Goal: Task Accomplishment & Management: Use online tool/utility

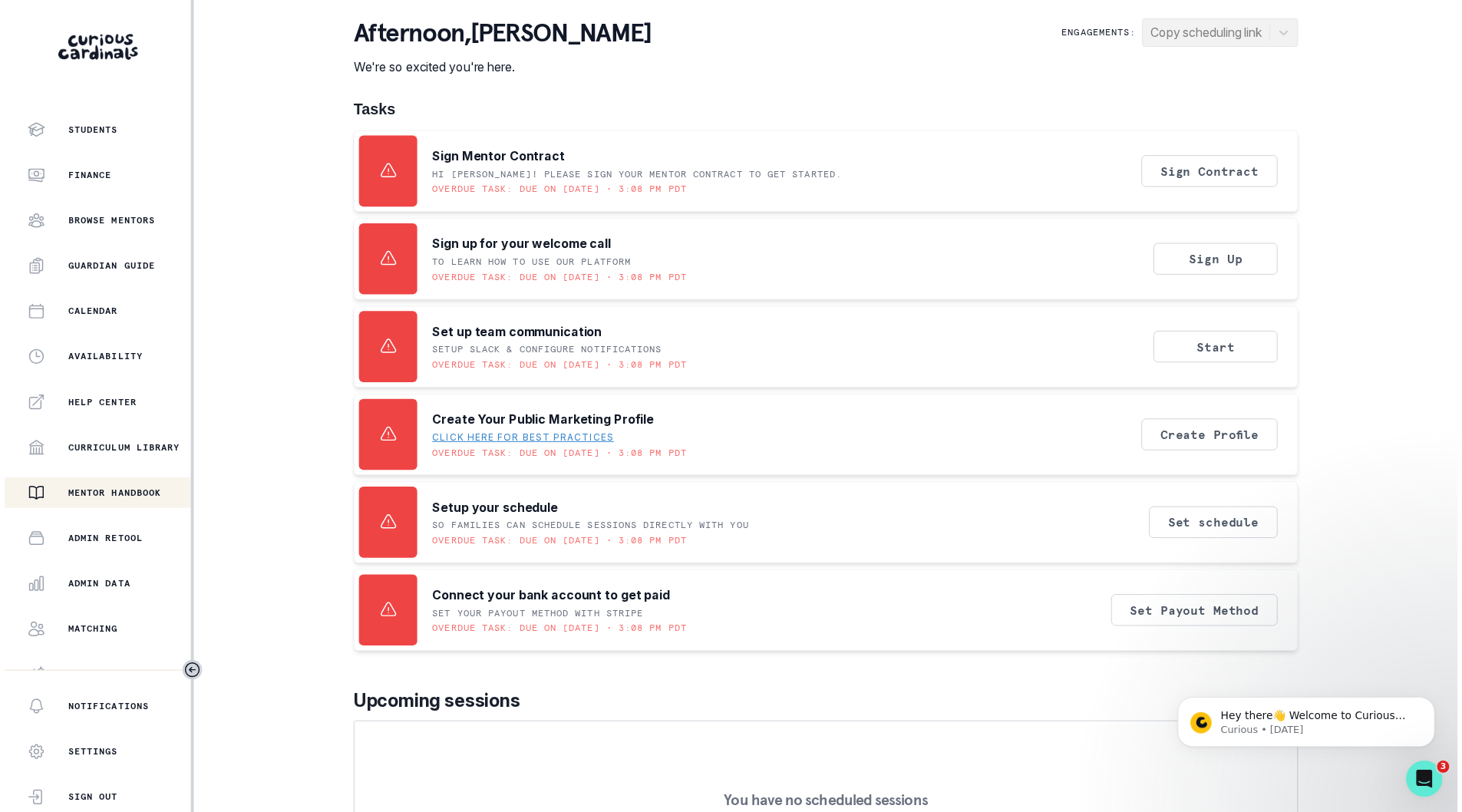
scroll to position [118, 0]
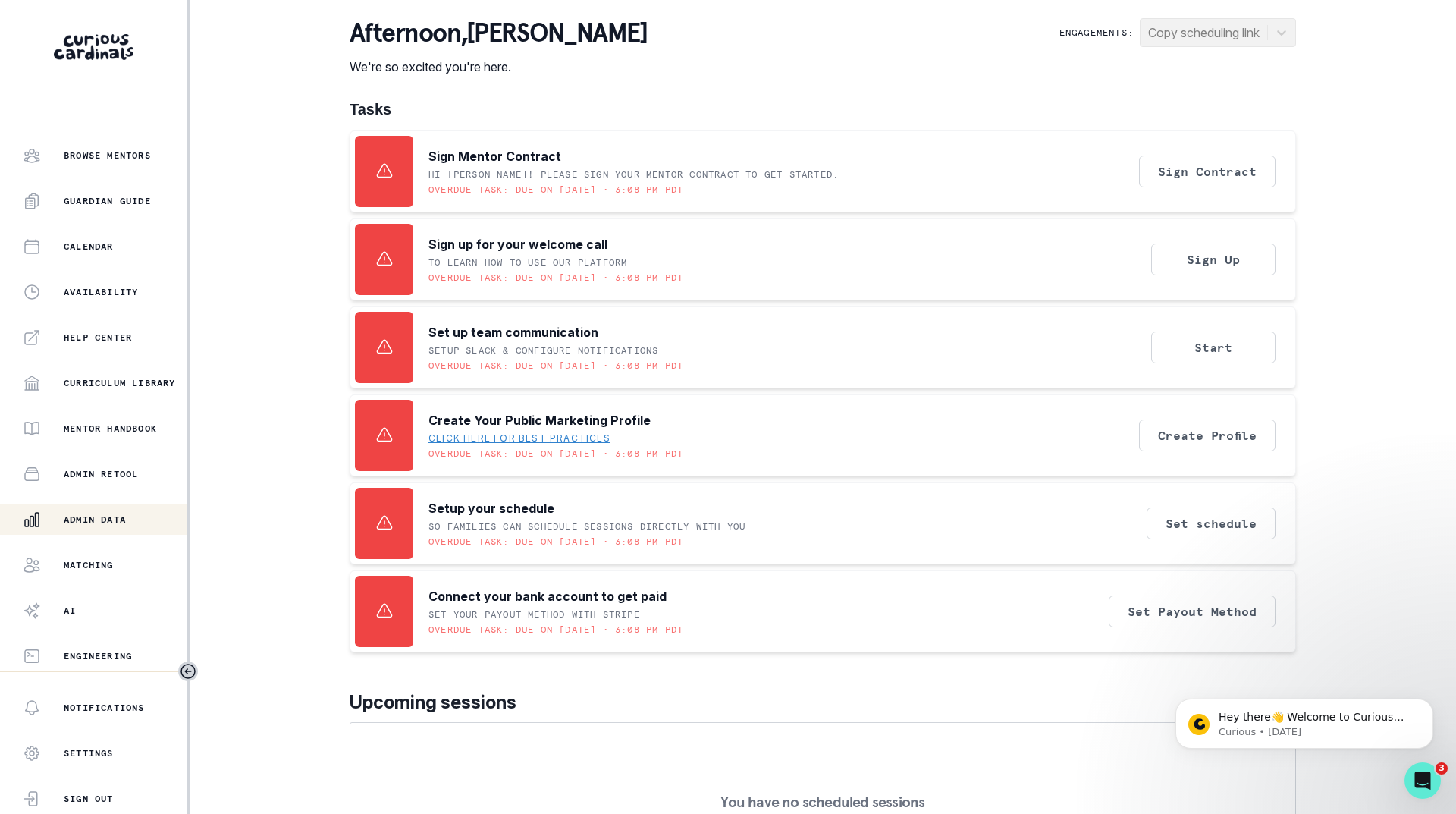
click at [93, 522] on p "Admin Data" at bounding box center [95, 520] width 63 height 12
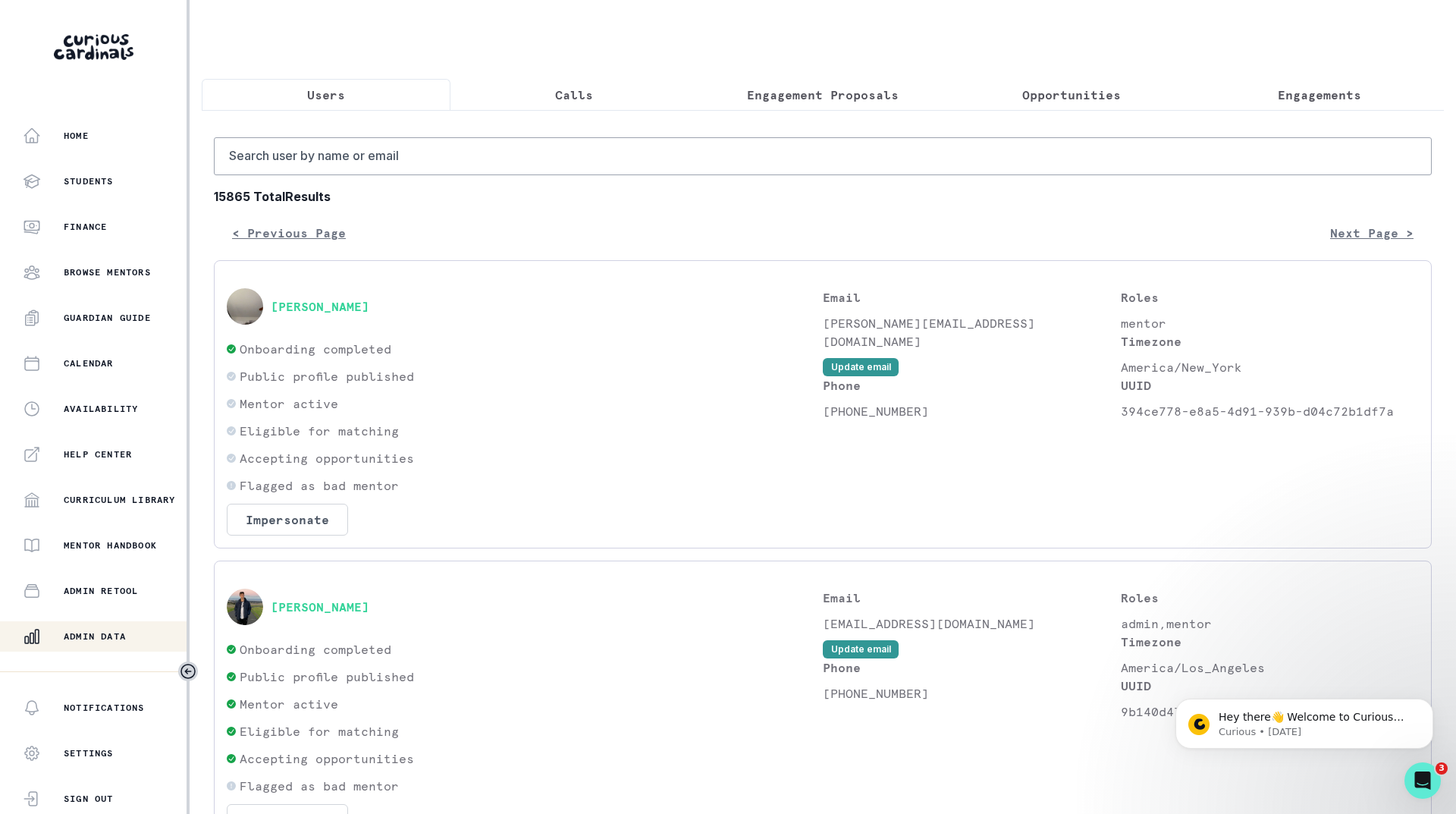
click at [330, 99] on p "Users" at bounding box center [326, 95] width 38 height 19
click at [321, 174] on input "Search user by name or email" at bounding box center [823, 156] width 1219 height 38
type input "astineh"
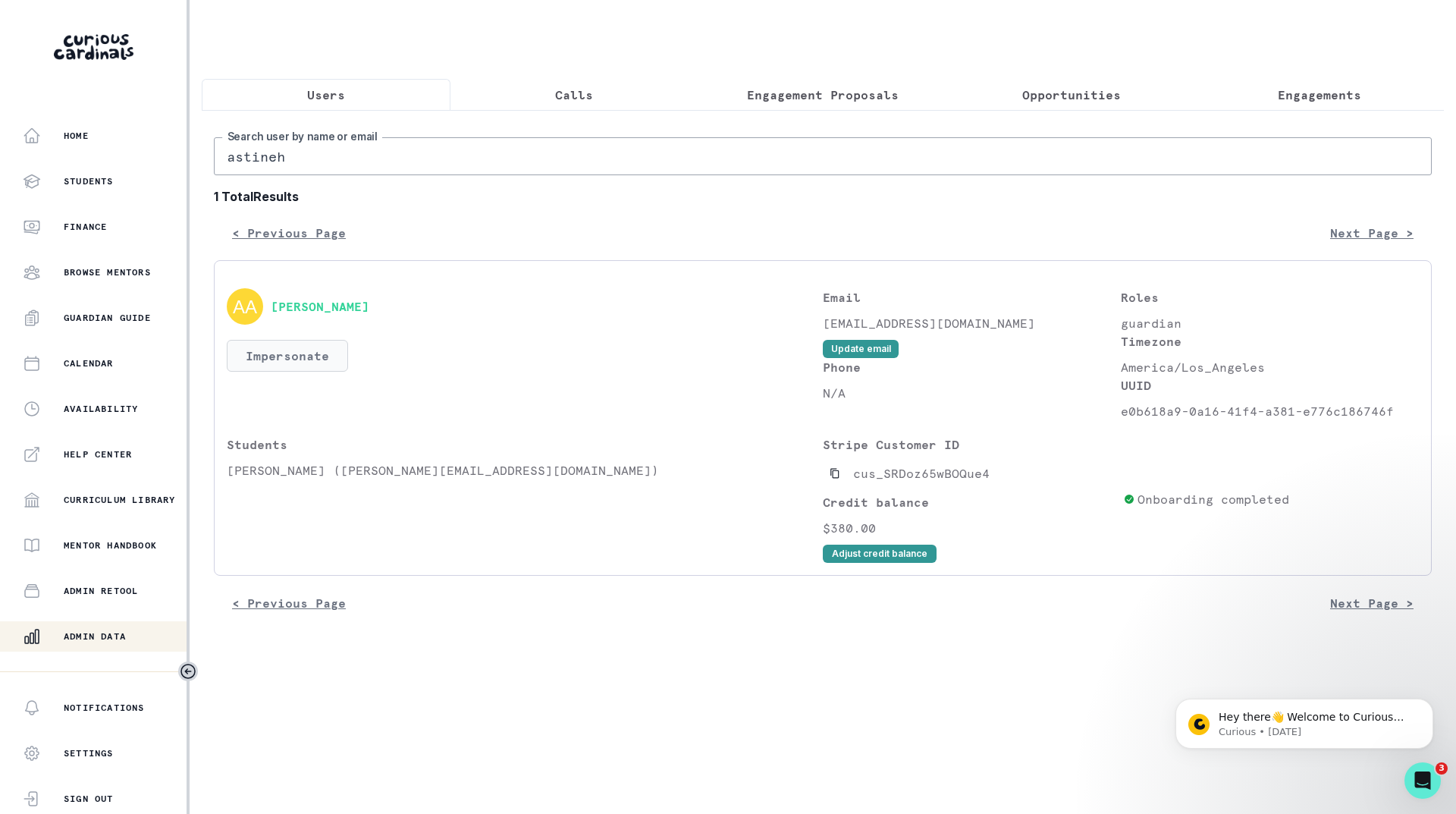
click at [277, 371] on button "Impersonate" at bounding box center [287, 356] width 122 height 32
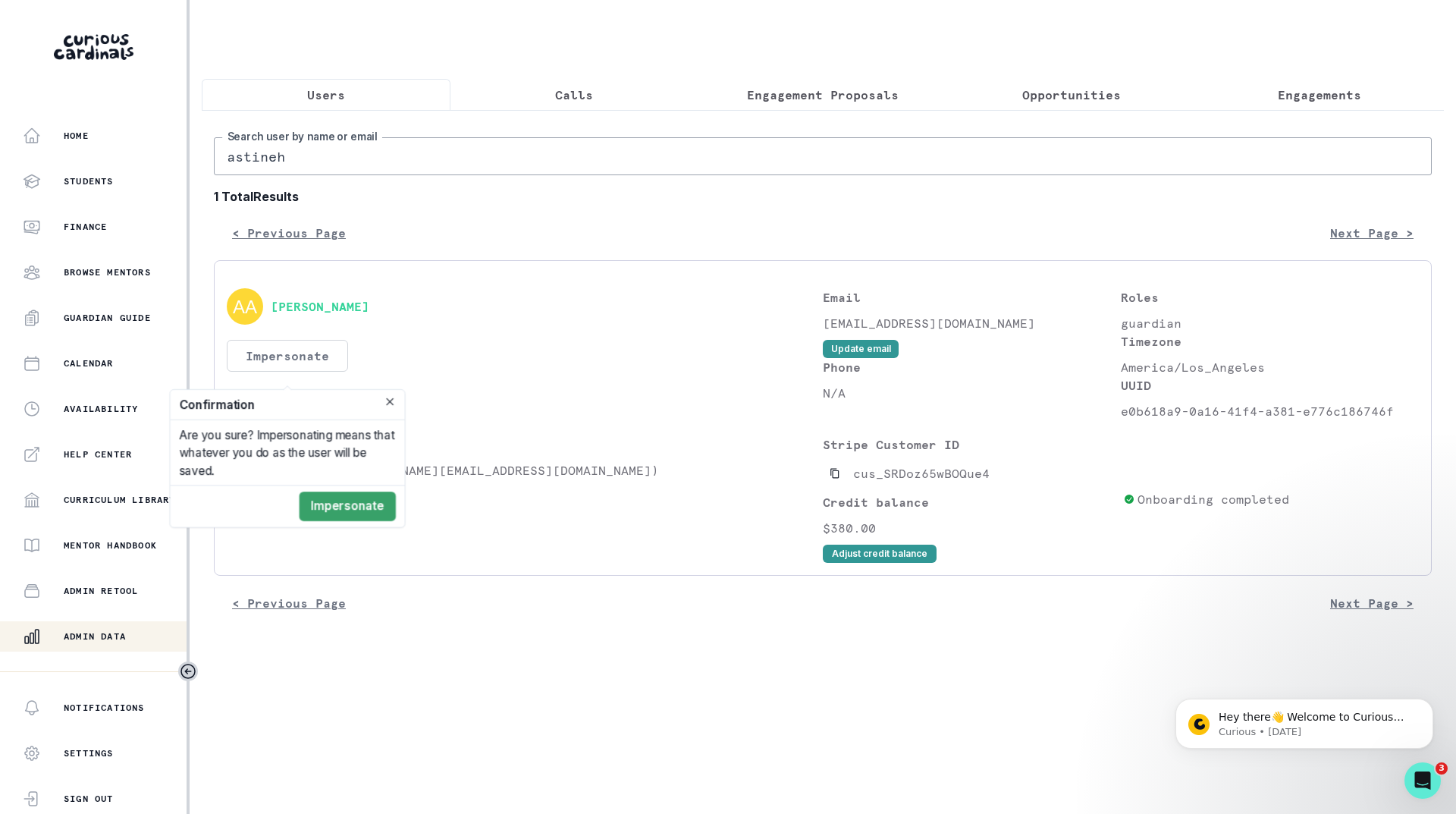
click at [277, 371] on button "Impersonate" at bounding box center [287, 356] width 122 height 32
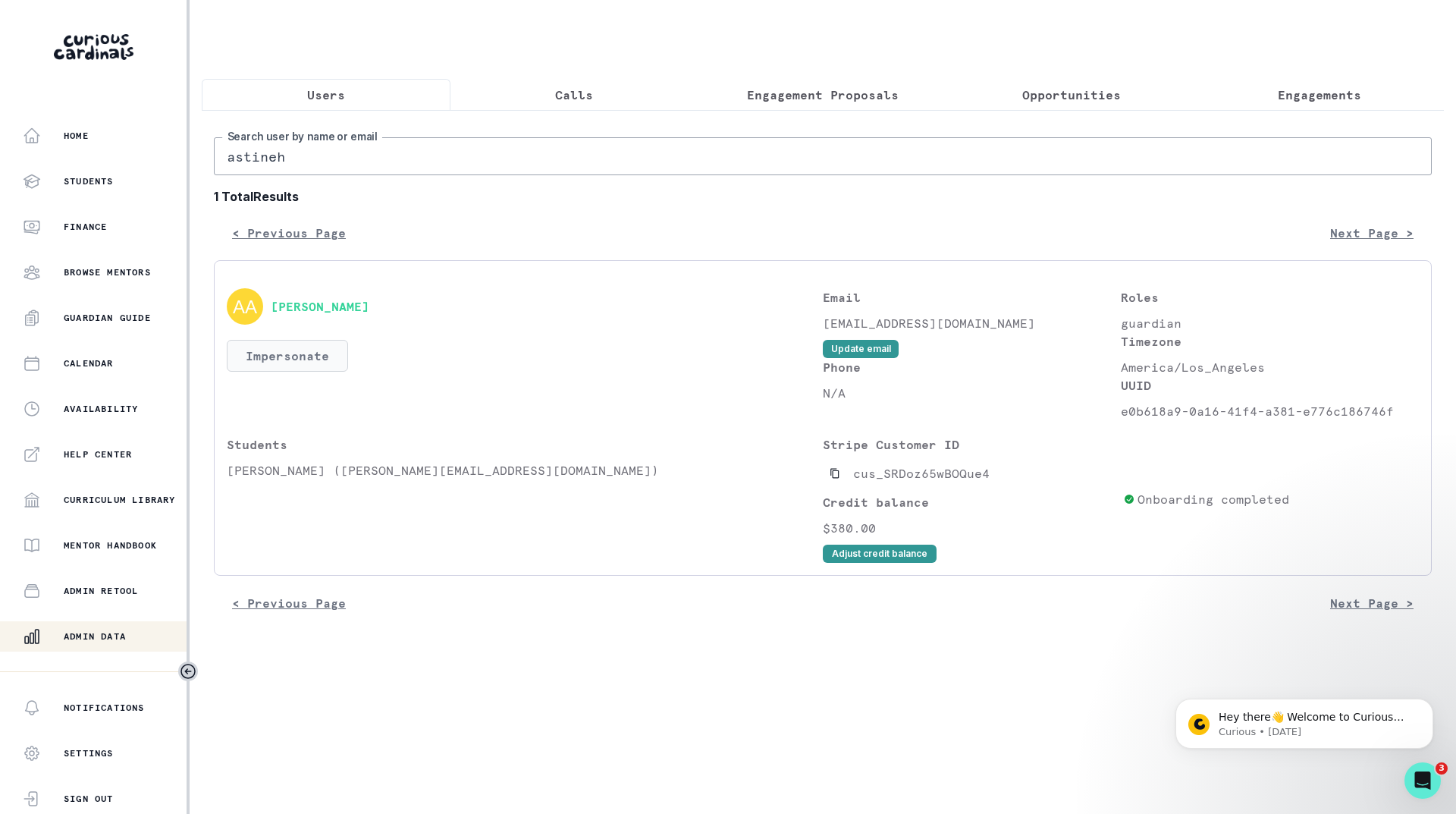
click at [305, 369] on button "Impersonate" at bounding box center [287, 356] width 122 height 32
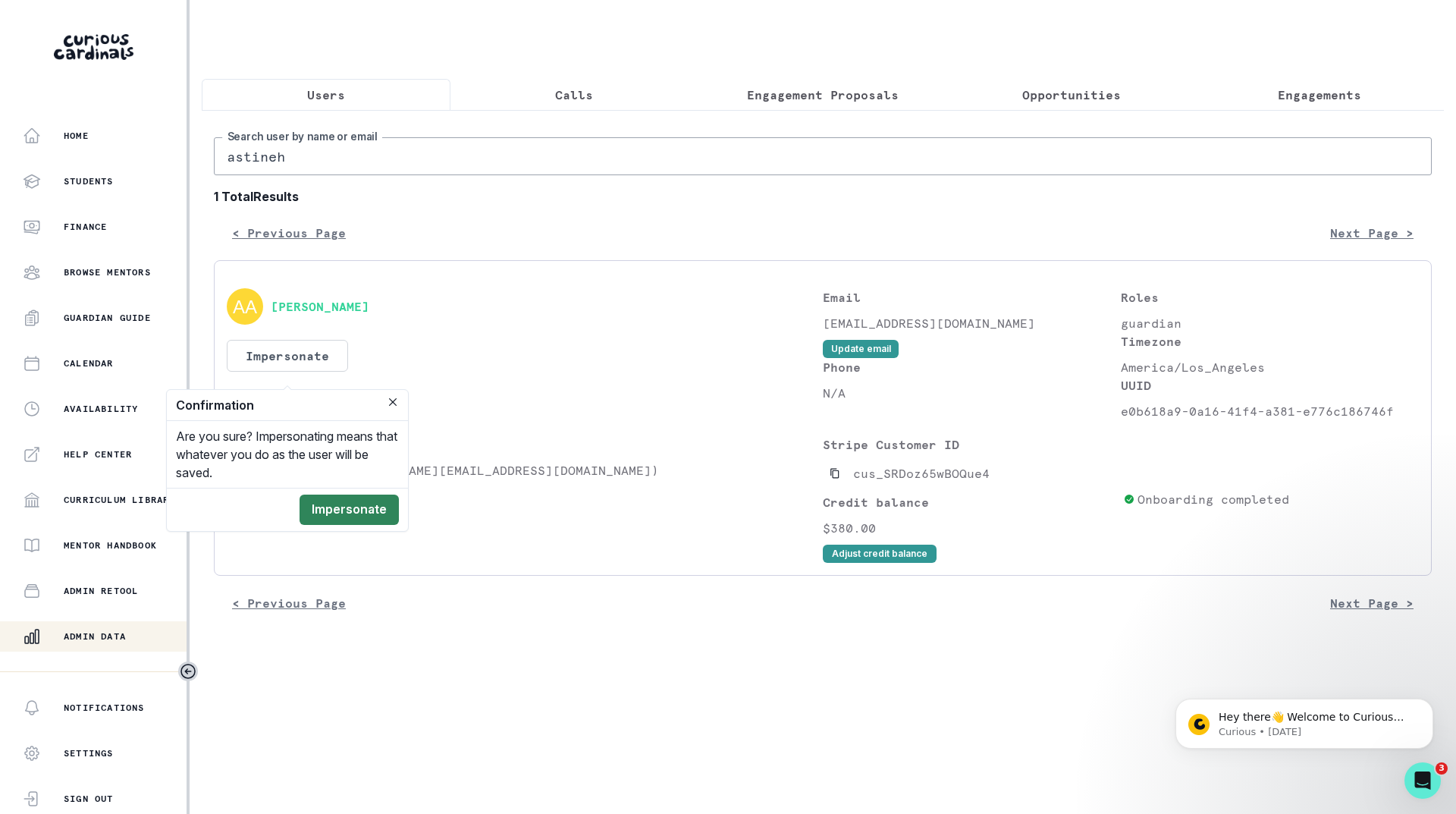
click at [333, 499] on button "Impersonate" at bounding box center [350, 510] width 100 height 30
